Goal: Task Accomplishment & Management: Use online tool/utility

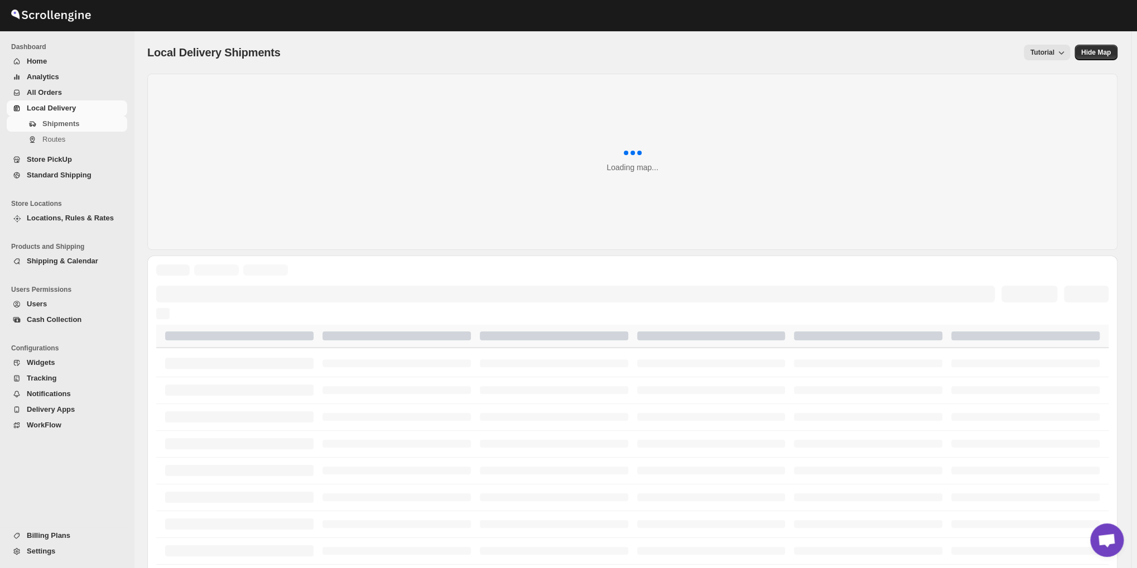
scroll to position [1326, 0]
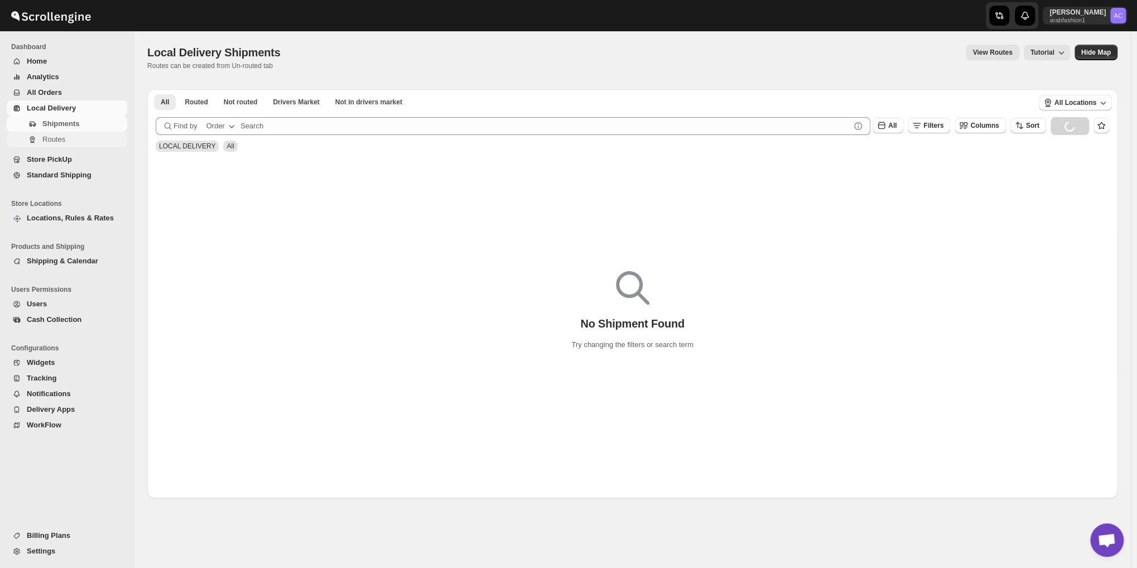
click at [51, 144] on span "Routes" at bounding box center [83, 139] width 83 height 11
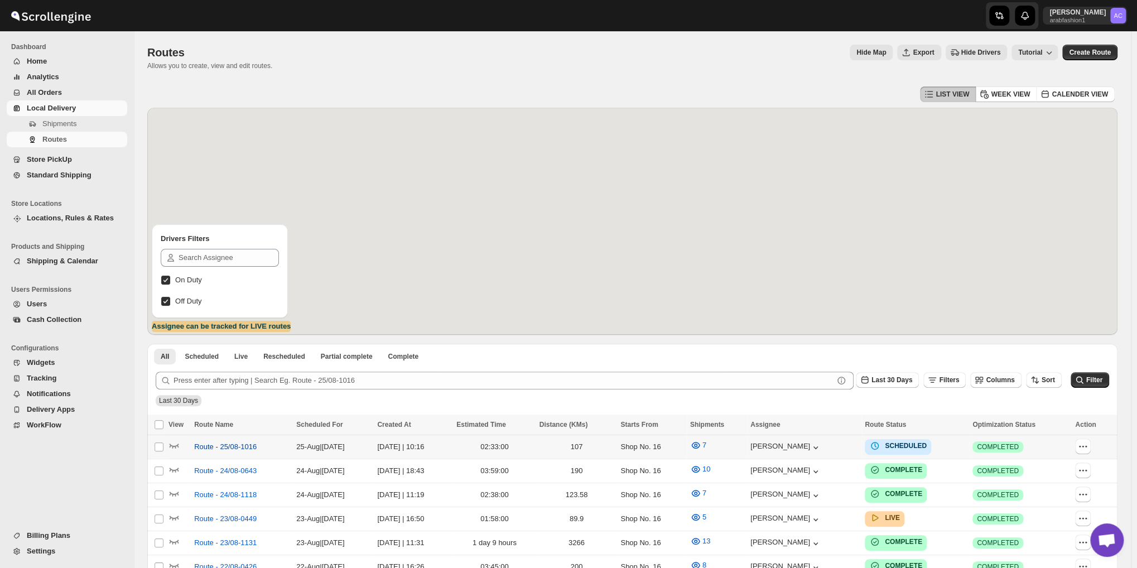
click at [218, 445] on span "Route - 25/08-1016" at bounding box center [225, 446] width 62 height 11
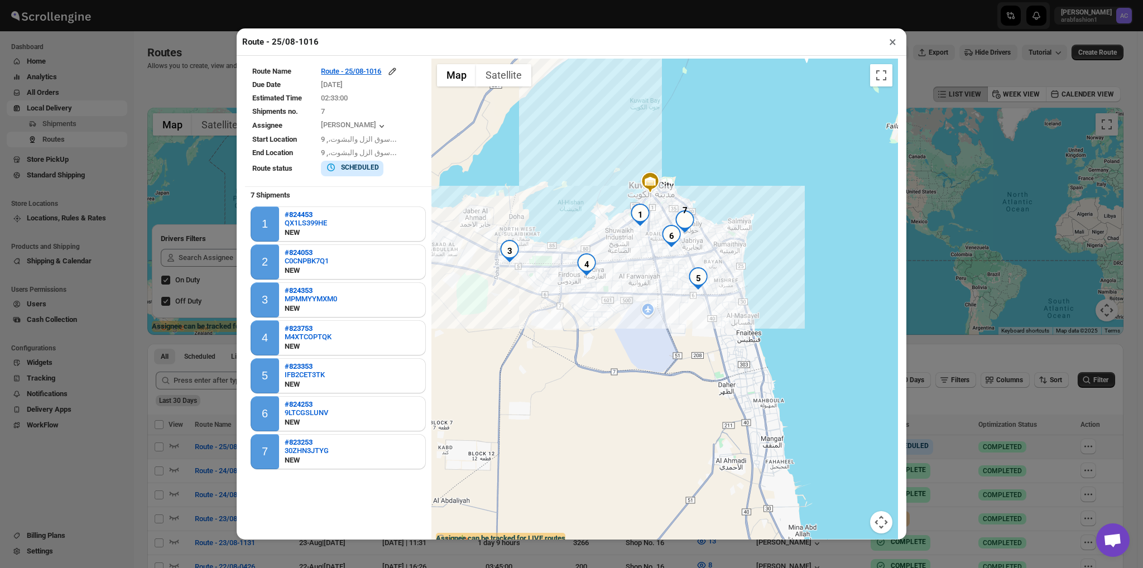
drag, startPoint x: 666, startPoint y: 257, endPoint x: 653, endPoint y: 148, distance: 110.2
click at [653, 148] on div at bounding box center [664, 303] width 467 height 488
click at [888, 42] on button "×" at bounding box center [892, 42] width 16 height 16
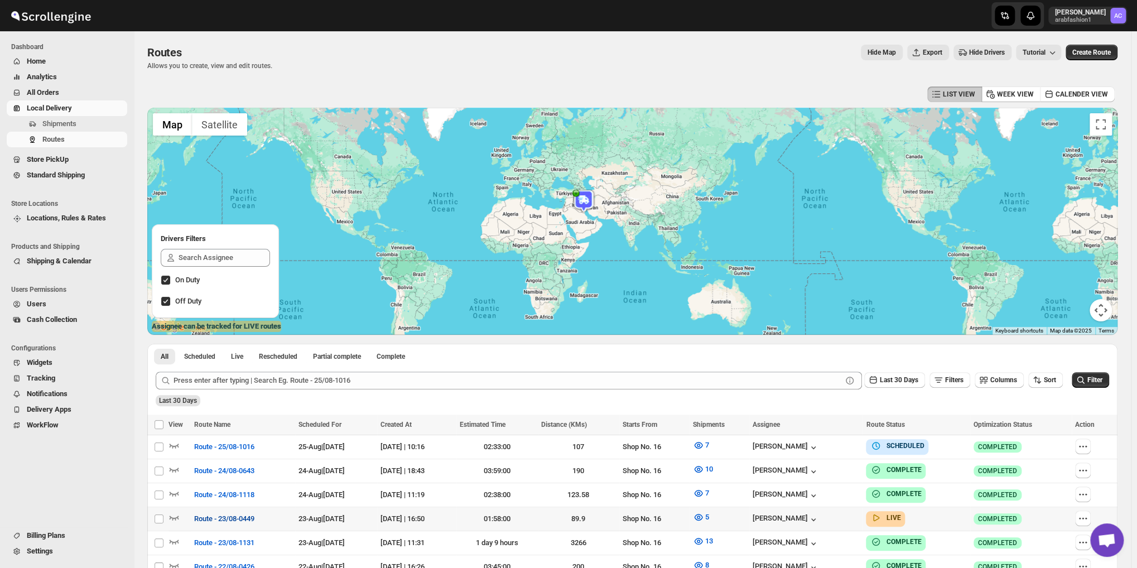
click at [201, 514] on span "Route - 23/08-0449" at bounding box center [224, 518] width 60 height 11
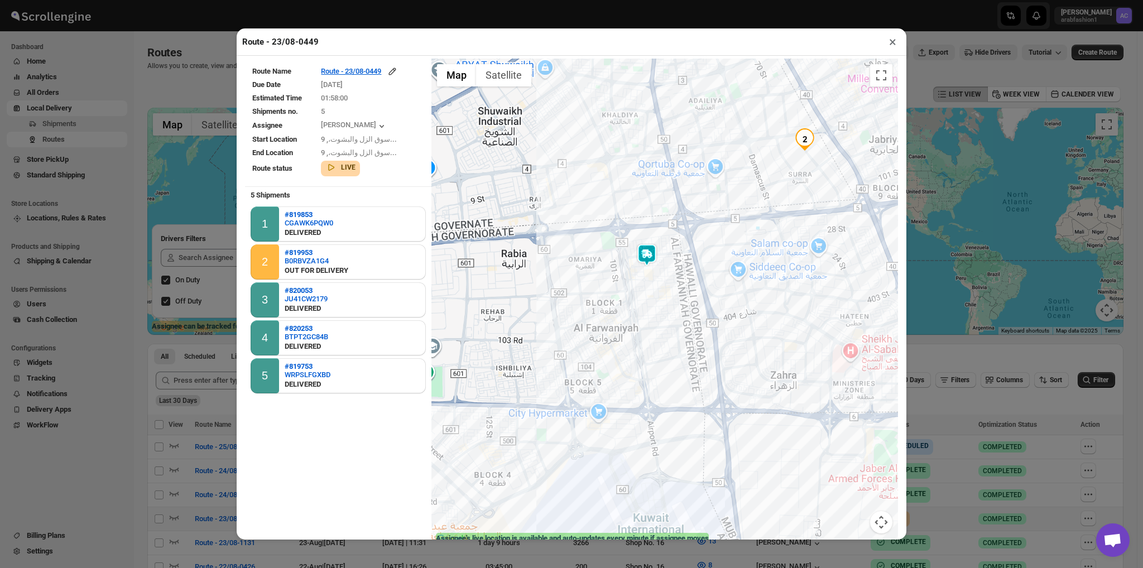
drag, startPoint x: 587, startPoint y: 298, endPoint x: 570, endPoint y: 332, distance: 38.2
click at [570, 332] on div at bounding box center [664, 303] width 467 height 488
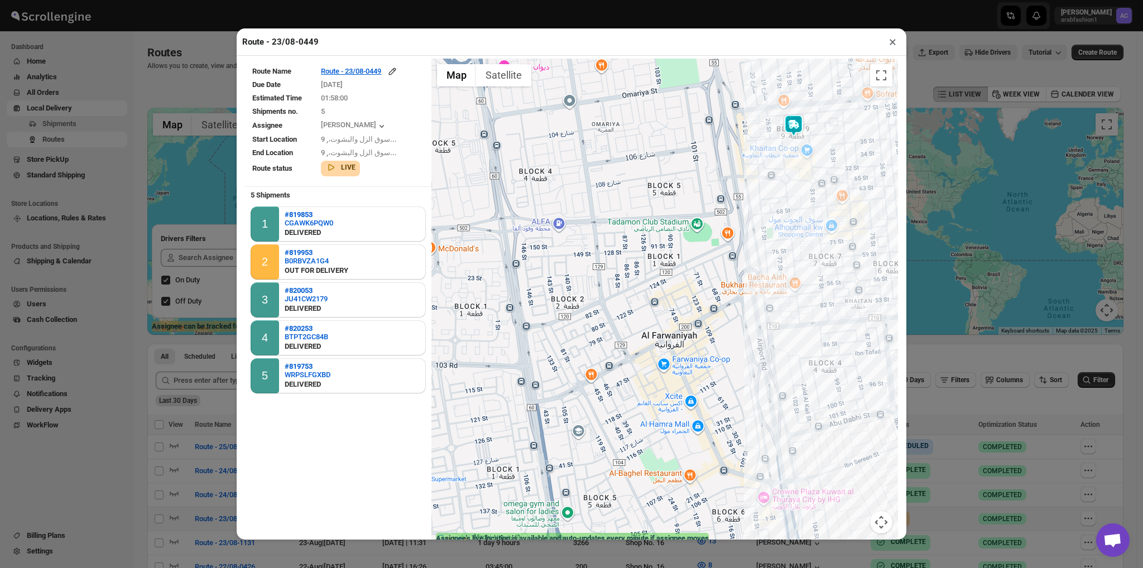
click at [785, 126] on img at bounding box center [793, 125] width 22 height 22
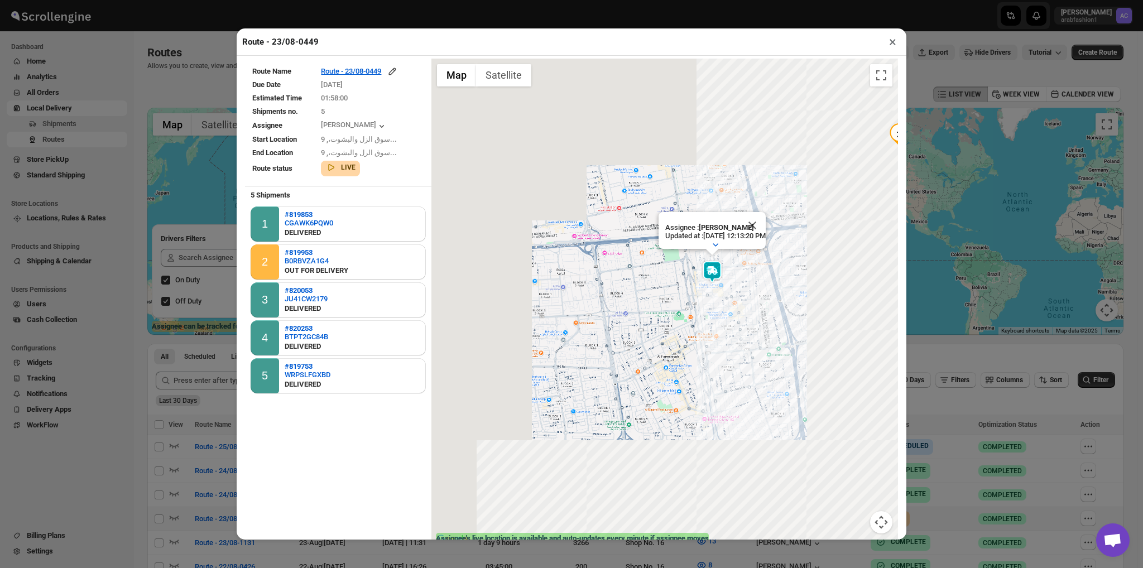
drag, startPoint x: 783, startPoint y: 199, endPoint x: 708, endPoint y: 293, distance: 120.4
click at [708, 293] on div "Assignee : [PERSON_NAME] Updated at : [DATE] 12:13:20 PM Duty mode Enabled Batt…" at bounding box center [664, 303] width 467 height 488
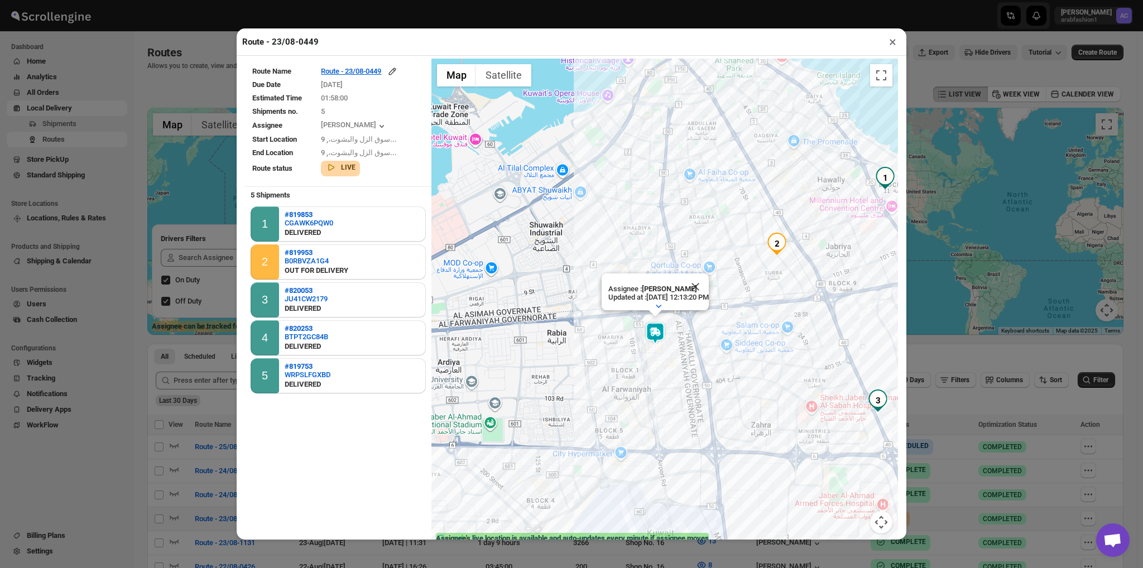
drag, startPoint x: 728, startPoint y: 316, endPoint x: 670, endPoint y: 378, distance: 84.9
click at [670, 378] on div "Assignee : [PERSON_NAME] Updated at : [DATE] 12:13:20 PM Duty mode Enabled Batt…" at bounding box center [664, 303] width 467 height 488
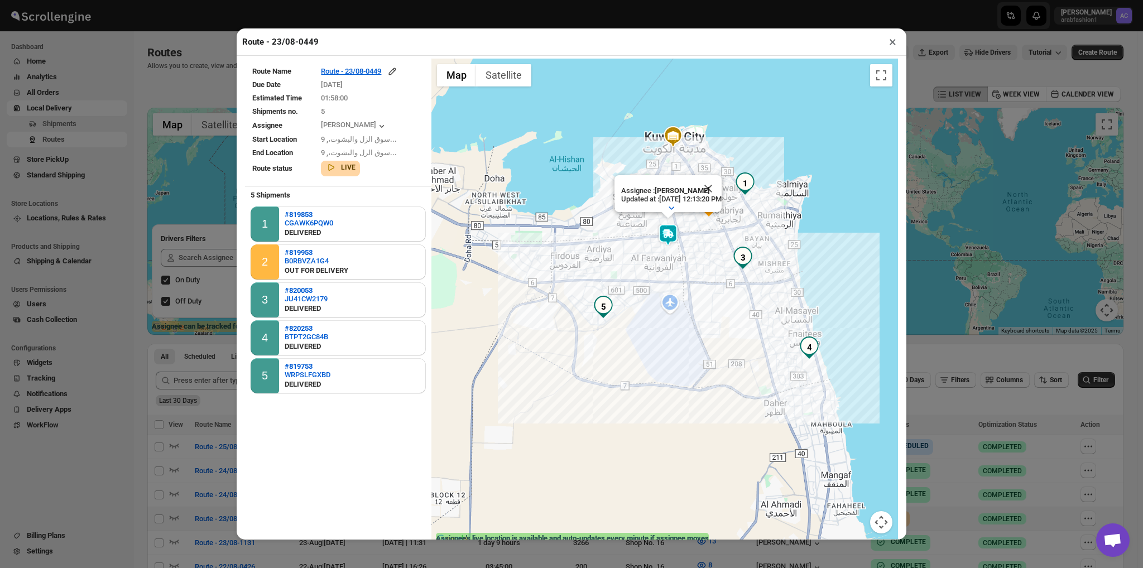
drag, startPoint x: 862, startPoint y: 308, endPoint x: 797, endPoint y: 210, distance: 117.2
click at [797, 210] on div "Assignee : [PERSON_NAME] Updated at : [DATE] 12:13:20 PM Duty mode Enabled Batt…" at bounding box center [664, 303] width 467 height 488
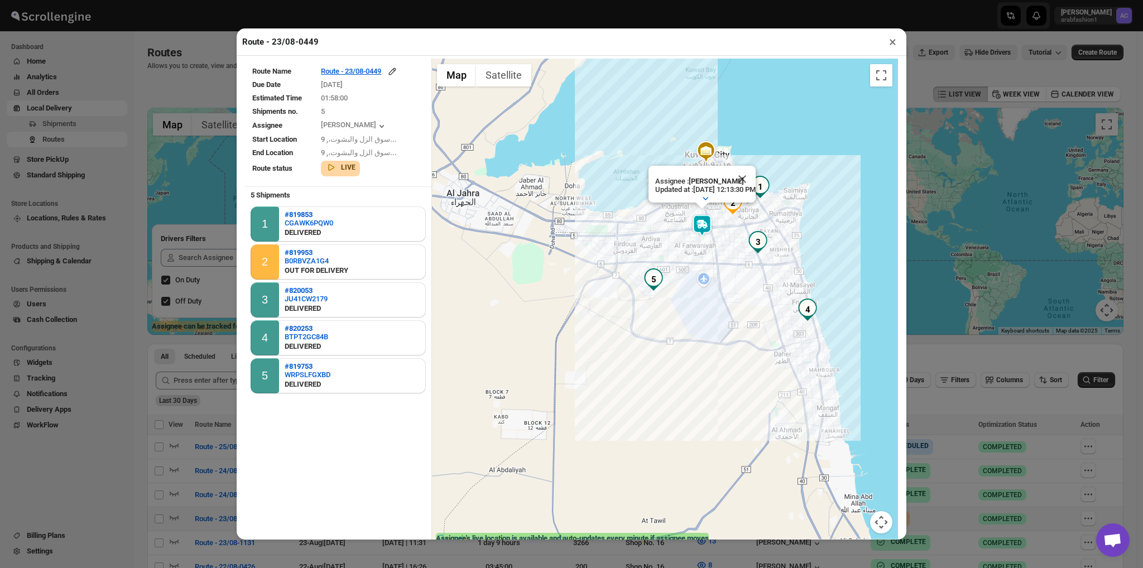
click at [893, 40] on button "×" at bounding box center [892, 42] width 16 height 16
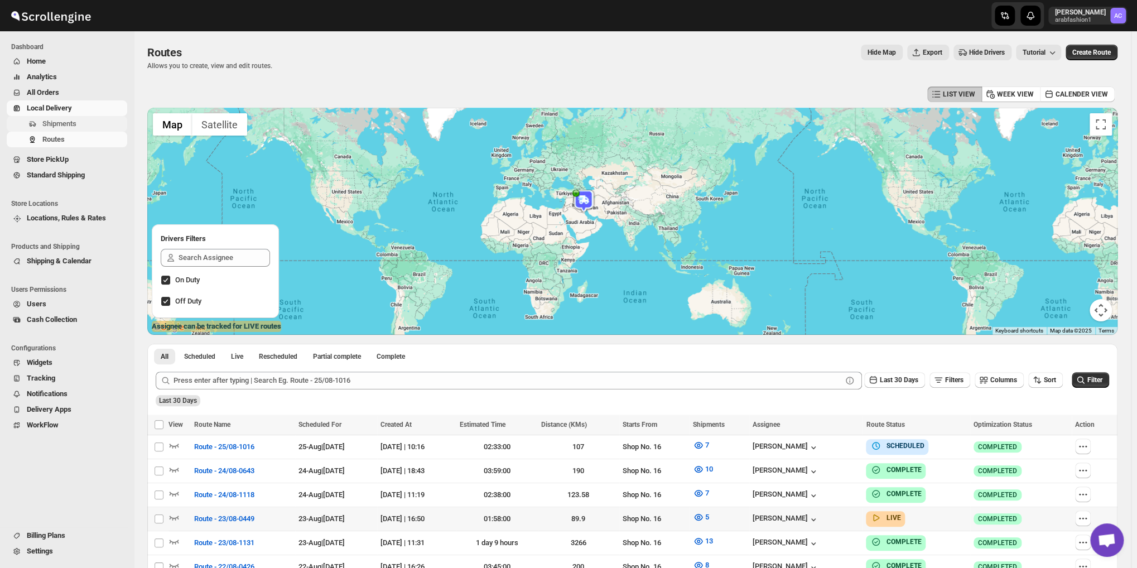
click at [70, 126] on span "Shipments" at bounding box center [59, 123] width 34 height 8
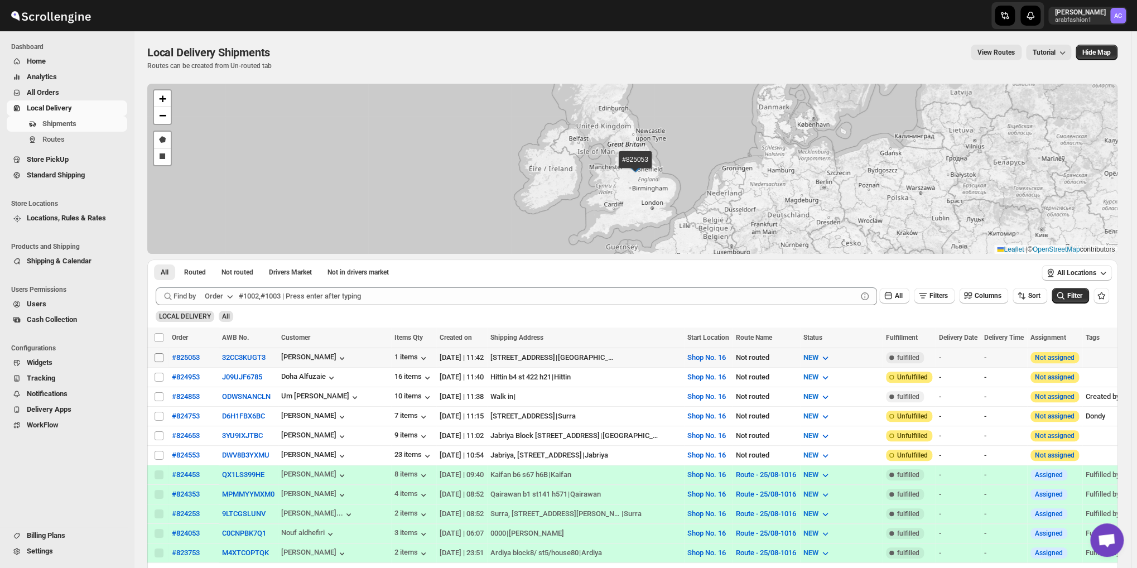
click at [159, 353] on input "Select shipment" at bounding box center [159, 357] width 9 height 9
checkbox input "true"
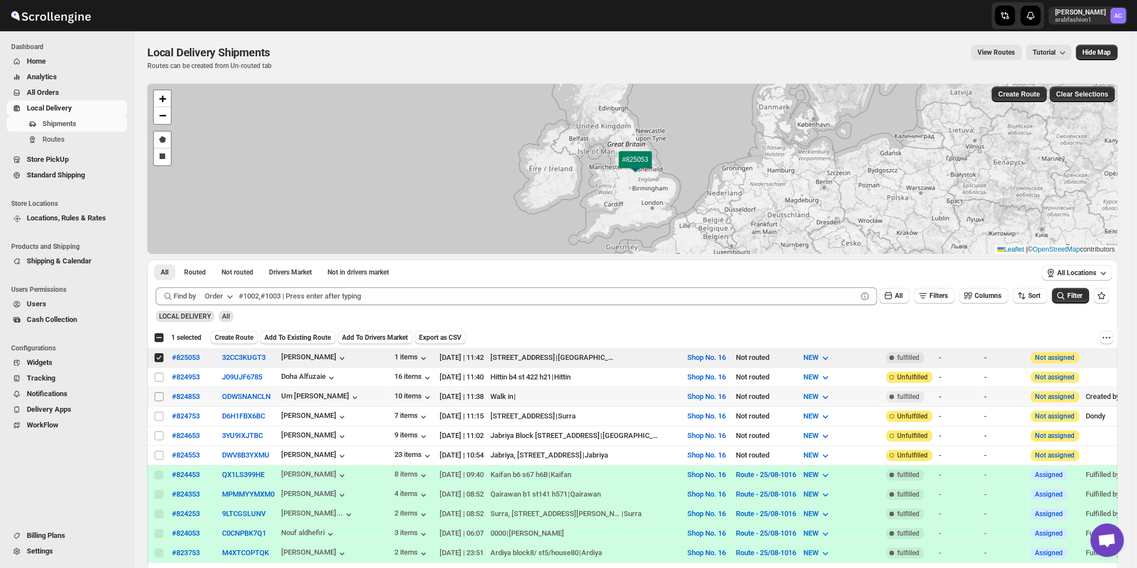
click at [156, 397] on input "Select shipment" at bounding box center [159, 396] width 9 height 9
checkbox input "true"
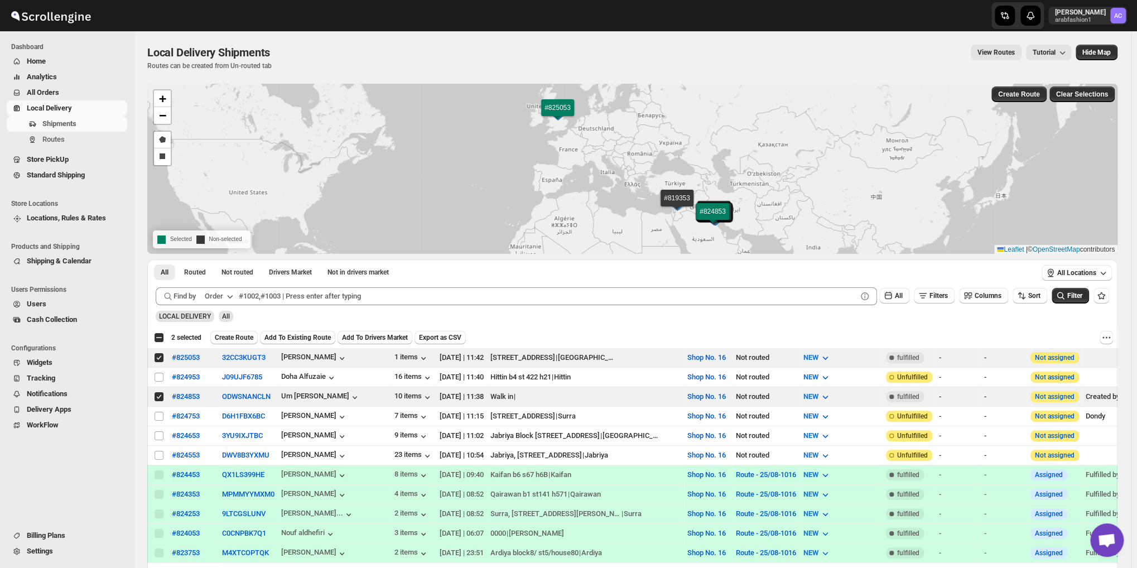
scroll to position [93, 0]
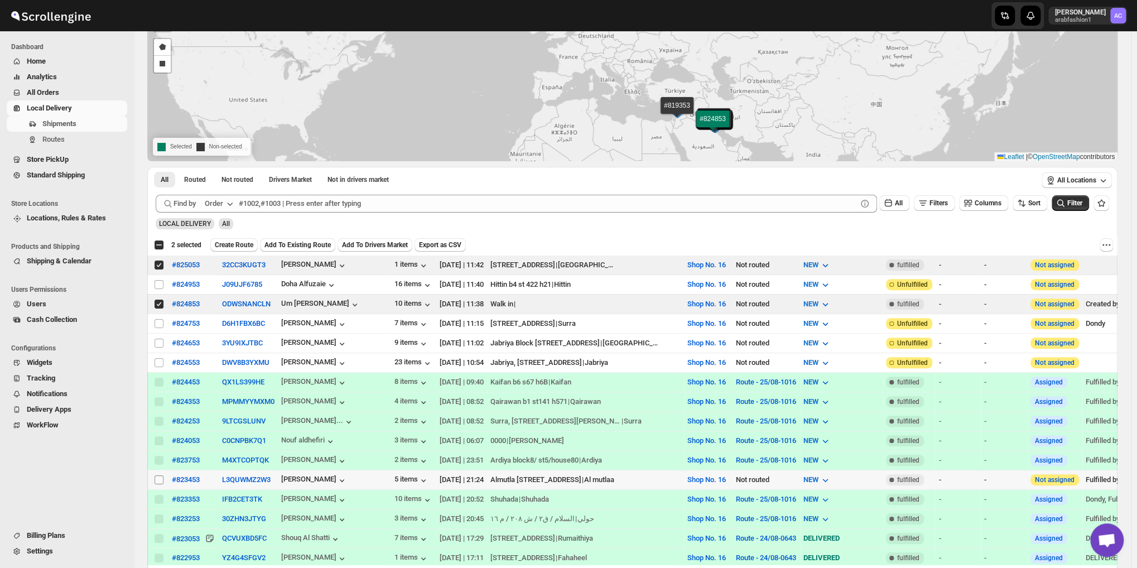
click at [156, 475] on input "Select shipment" at bounding box center [159, 479] width 9 height 9
checkbox input "true"
click at [1111, 248] on icon "More actions" at bounding box center [1106, 244] width 11 height 11
click at [1031, 281] on span "MOVE TO STANDARD SHIPPING" at bounding box center [1060, 285] width 104 height 8
checkbox input "false"
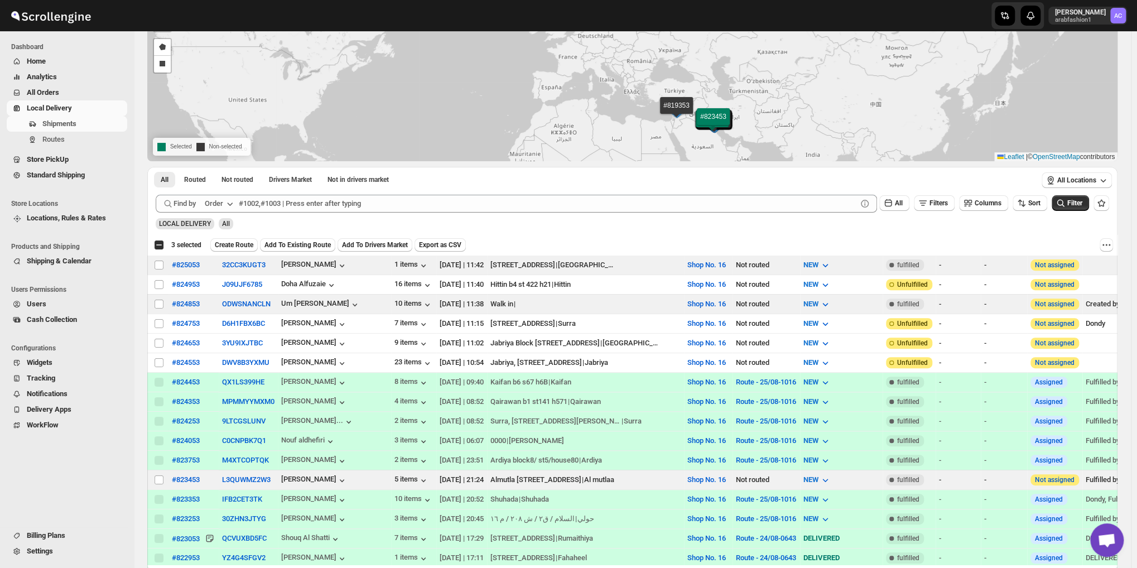
checkbox input "false"
